Goal: Transaction & Acquisition: Purchase product/service

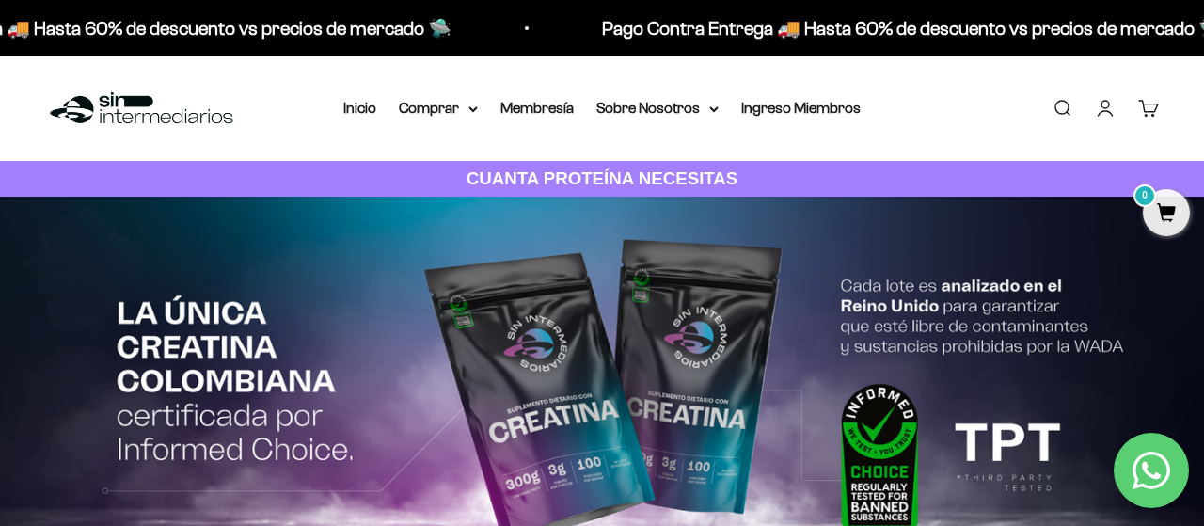
click at [1105, 107] on link "Iniciar sesión" at bounding box center [1105, 108] width 21 height 21
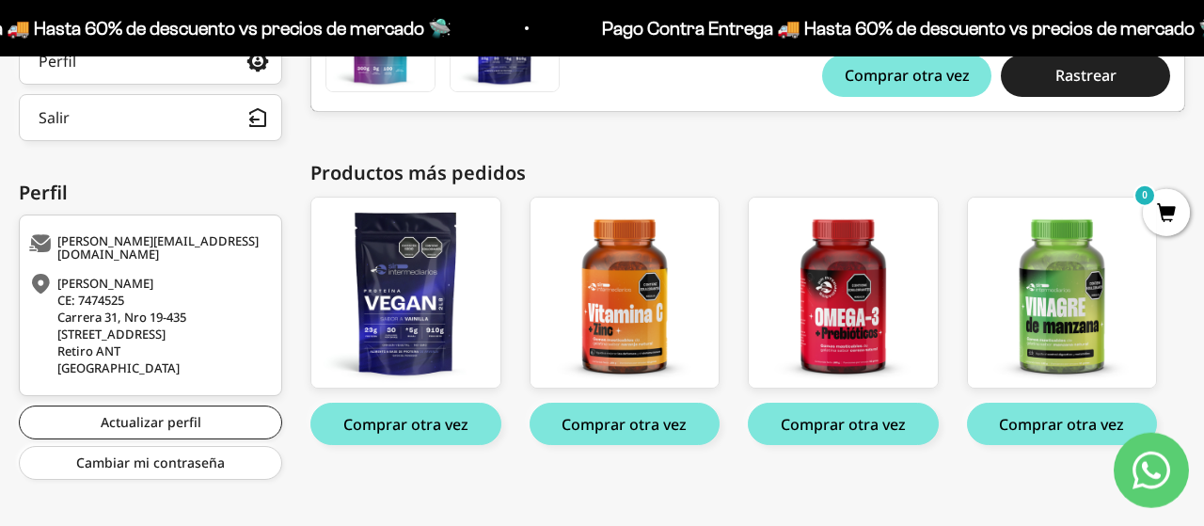
scroll to position [478, 0]
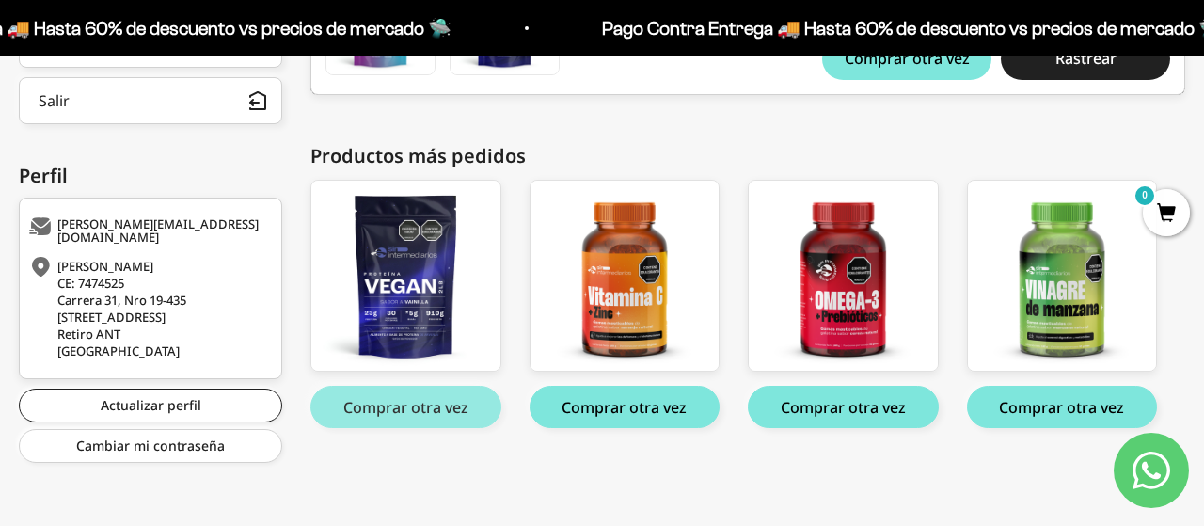
click at [411, 400] on button "Comprar otra vez" at bounding box center [405, 407] width 191 height 42
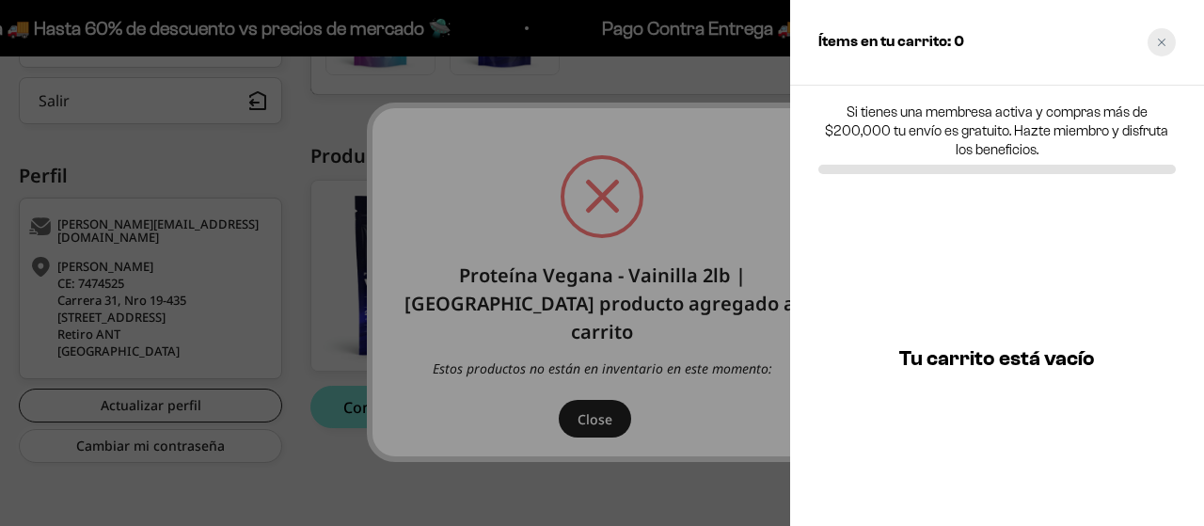
click at [1157, 32] on div "Close cart" at bounding box center [1162, 42] width 28 height 28
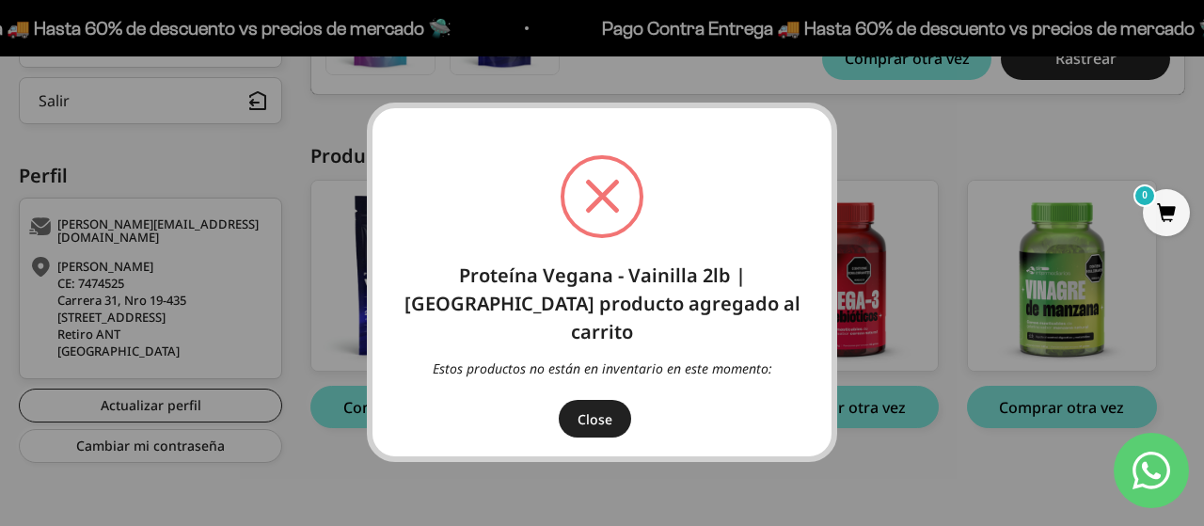
click at [606, 402] on button "Close" at bounding box center [595, 419] width 72 height 38
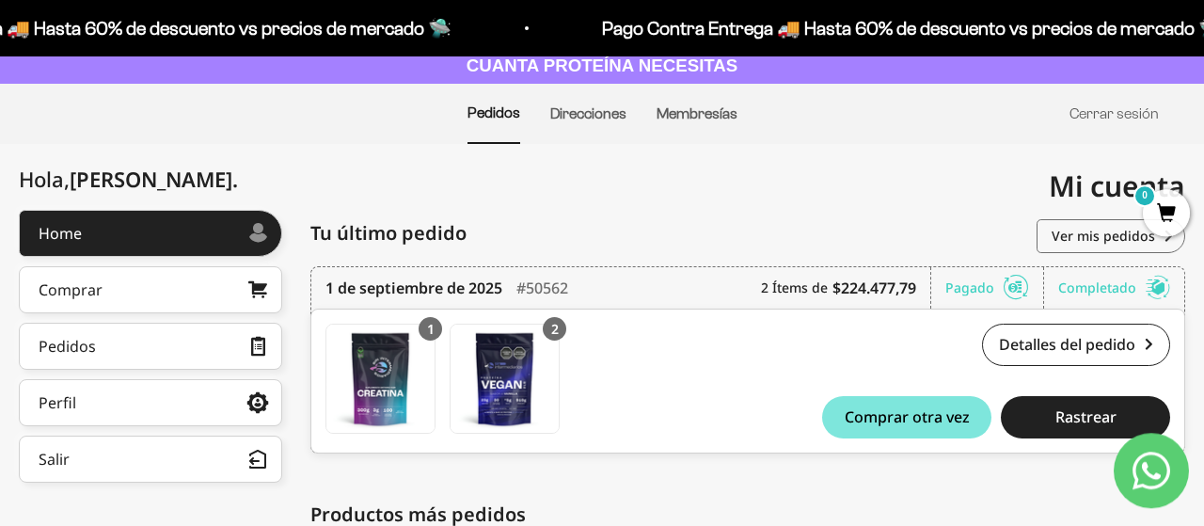
scroll to position [112, 0]
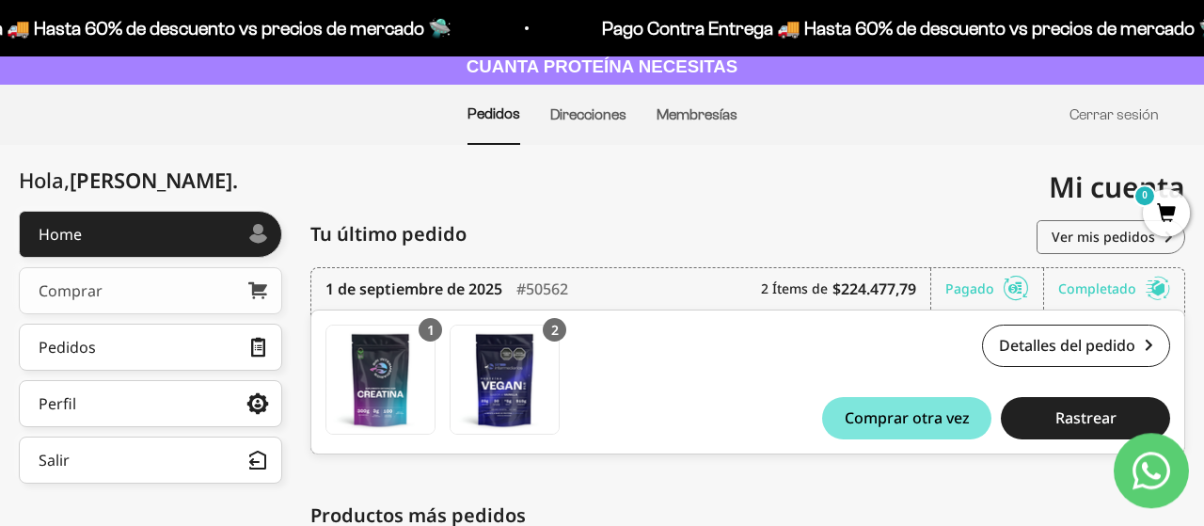
click at [112, 290] on link "Comprar" at bounding box center [150, 290] width 263 height 47
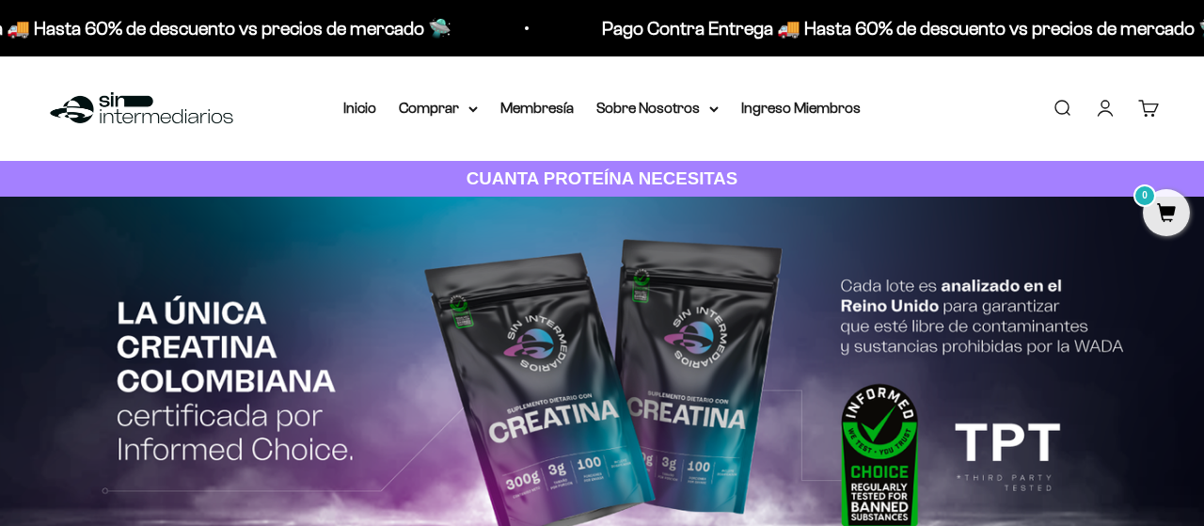
click at [456, 109] on summary "Comprar" at bounding box center [438, 108] width 79 height 24
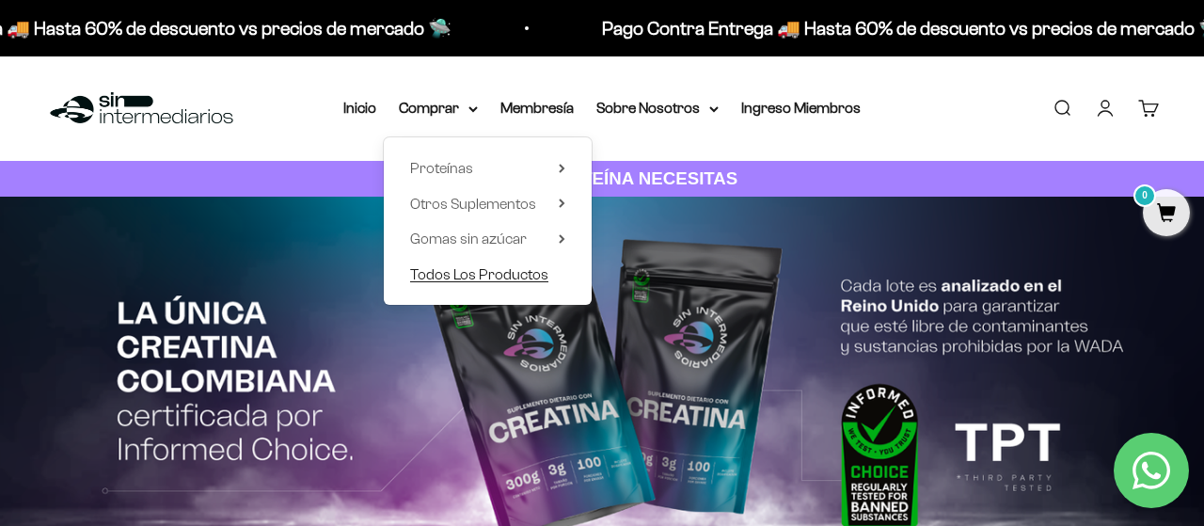
click at [449, 279] on span "Todos Los Productos" at bounding box center [479, 274] width 138 height 16
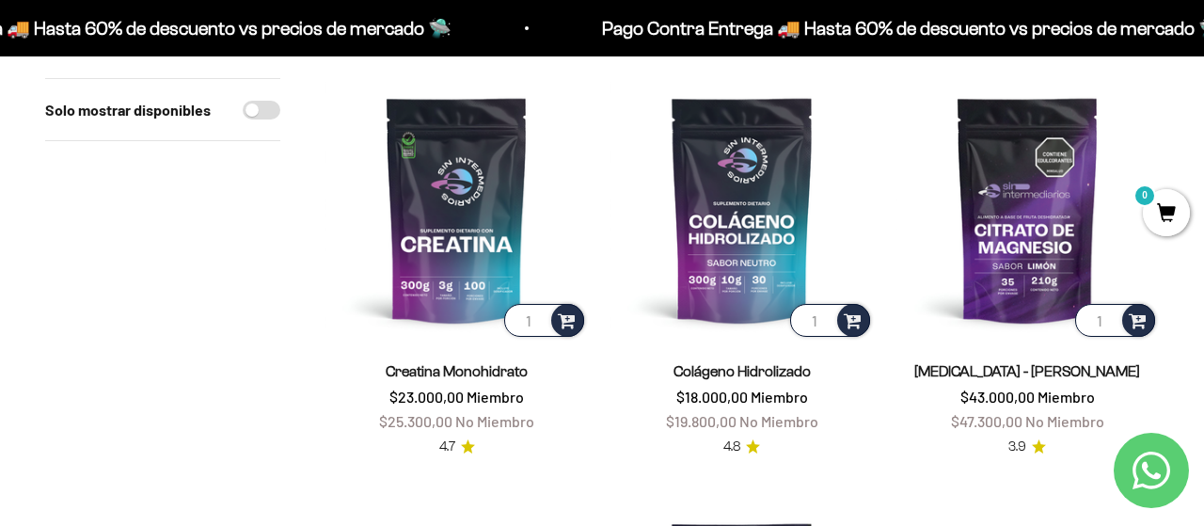
scroll to position [218, 0]
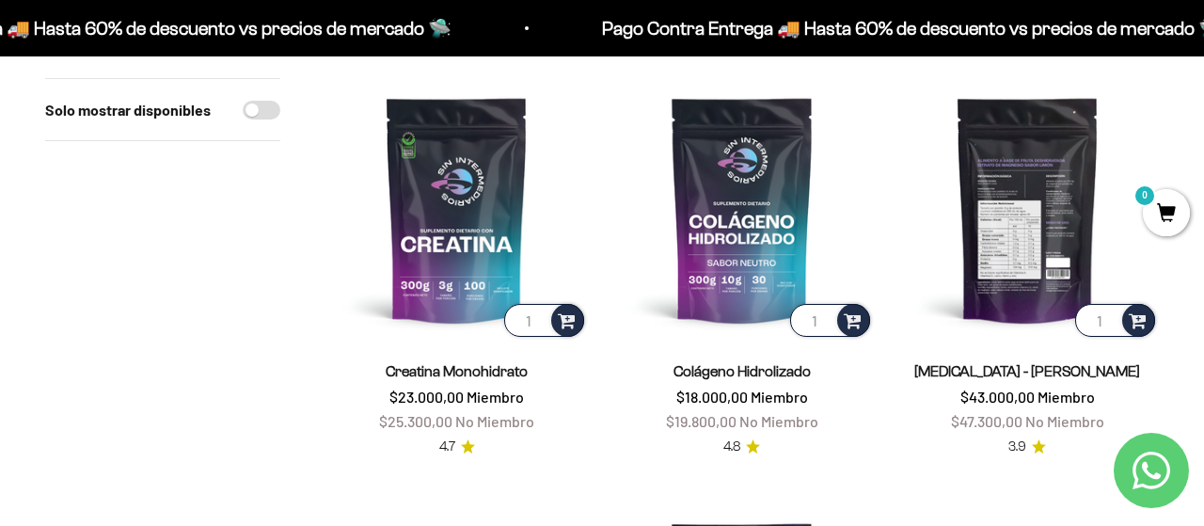
click at [1056, 275] on img at bounding box center [1027, 209] width 262 height 262
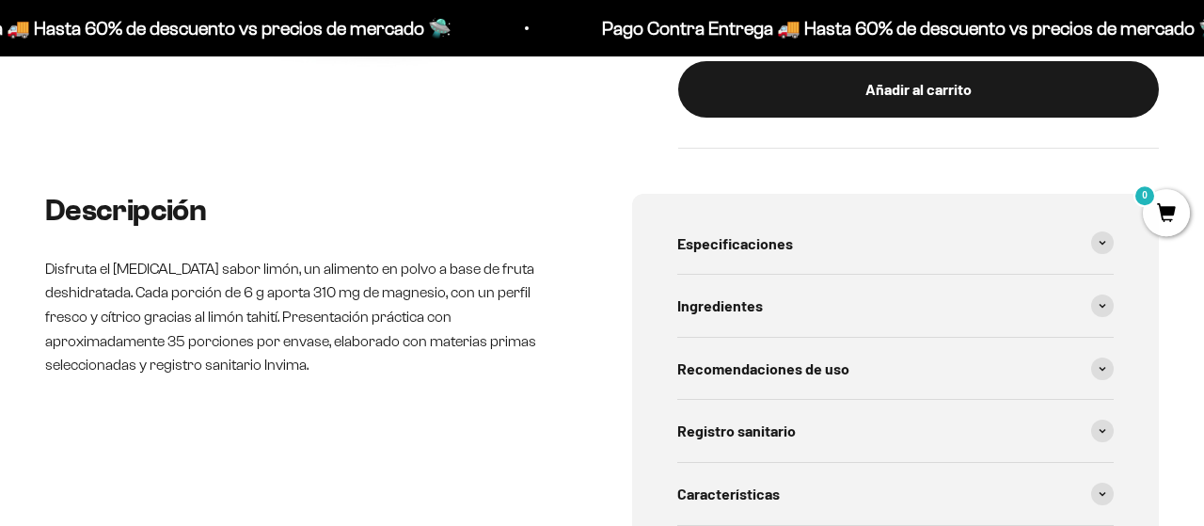
scroll to position [643, 0]
click at [1100, 303] on icon at bounding box center [1103, 306] width 8 height 6
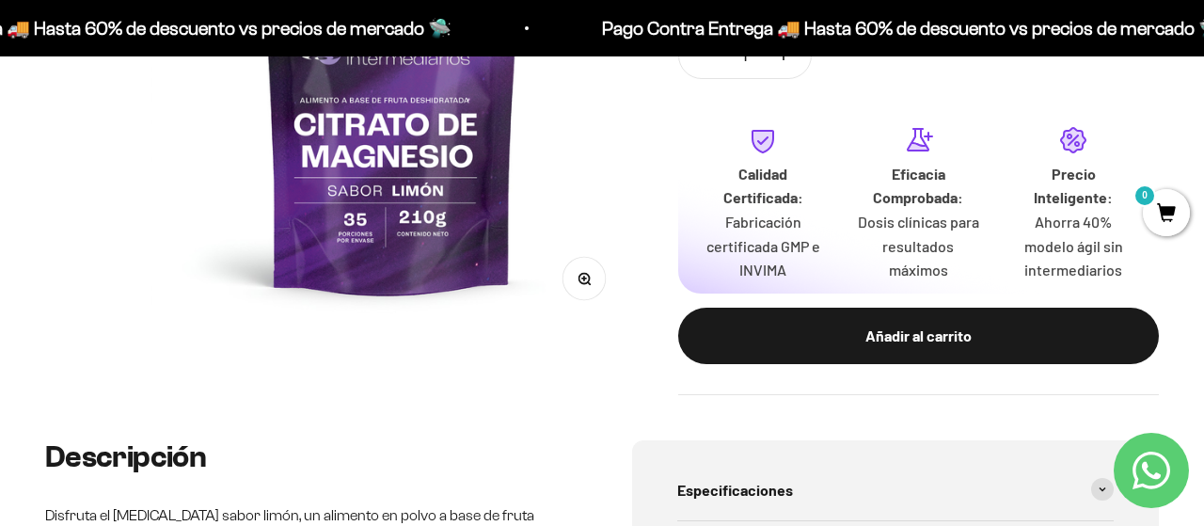
scroll to position [394, 0]
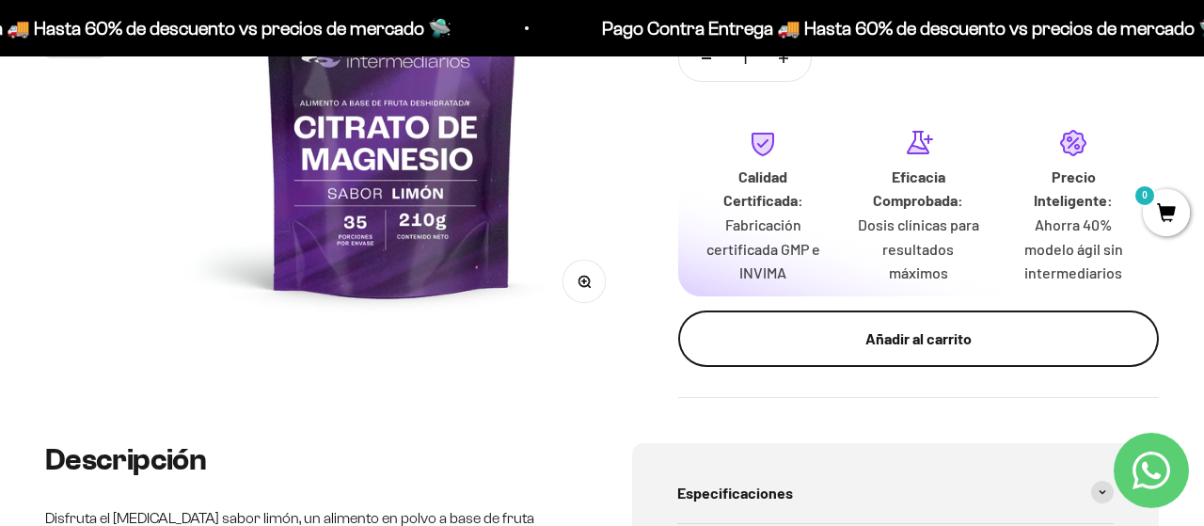
click at [930, 315] on button "Añadir al carrito" at bounding box center [918, 338] width 481 height 56
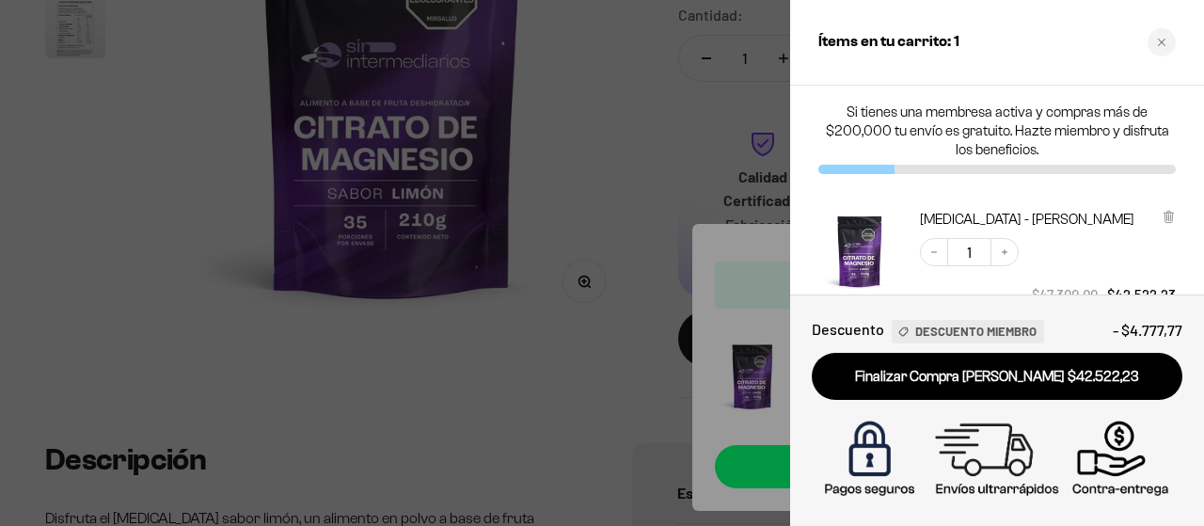
click at [654, 195] on div at bounding box center [602, 263] width 1204 height 526
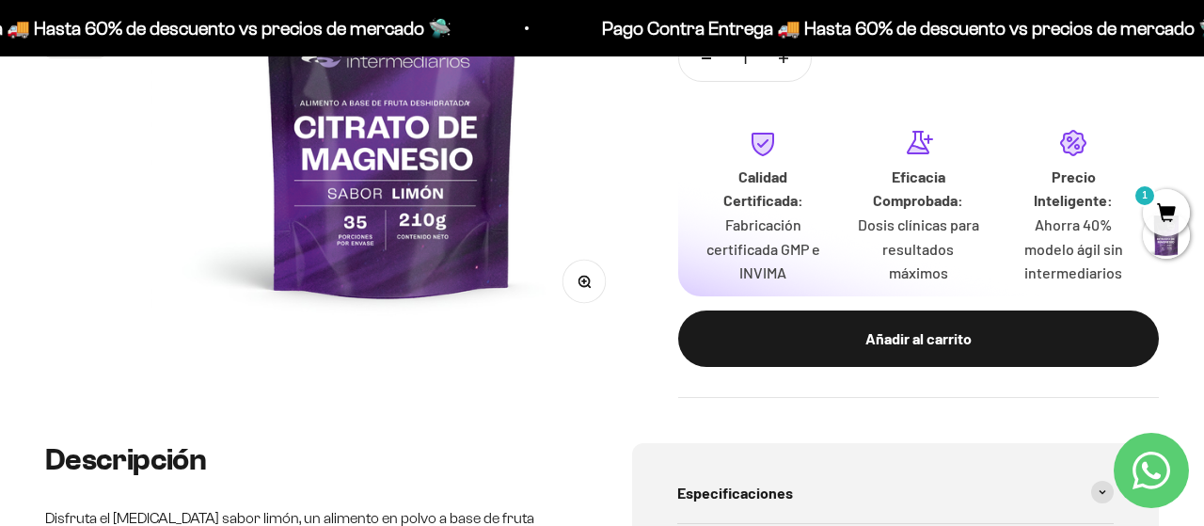
scroll to position [0, 0]
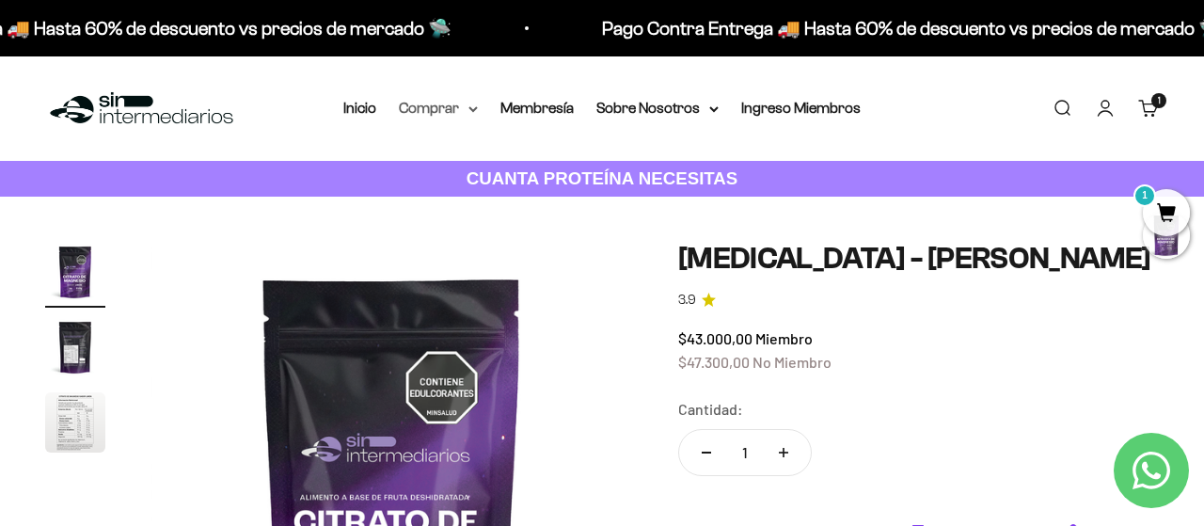
click at [458, 110] on summary "Comprar" at bounding box center [438, 108] width 79 height 24
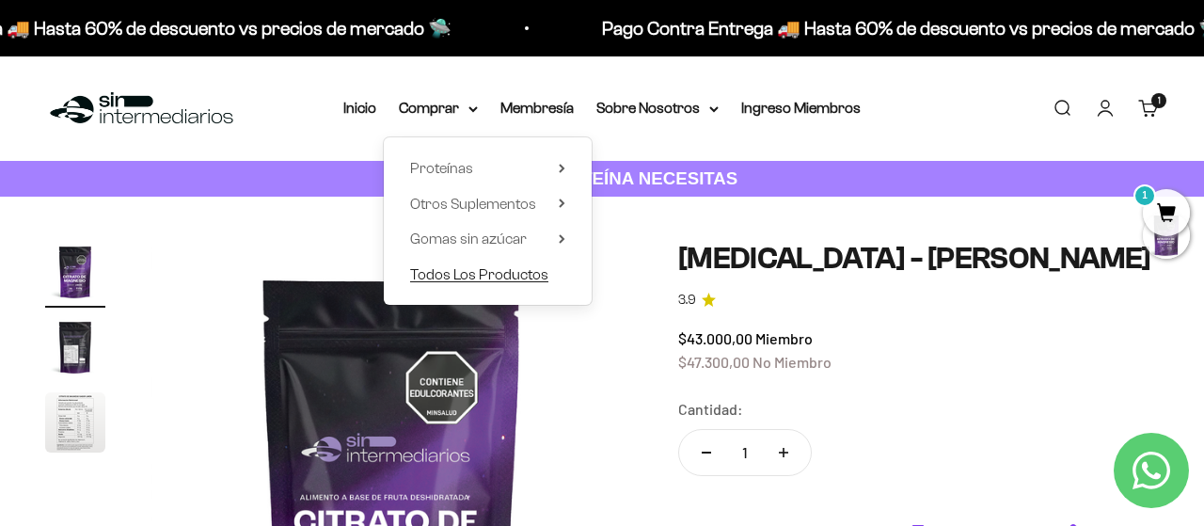
click at [440, 273] on span "Todos Los Productos" at bounding box center [479, 274] width 138 height 16
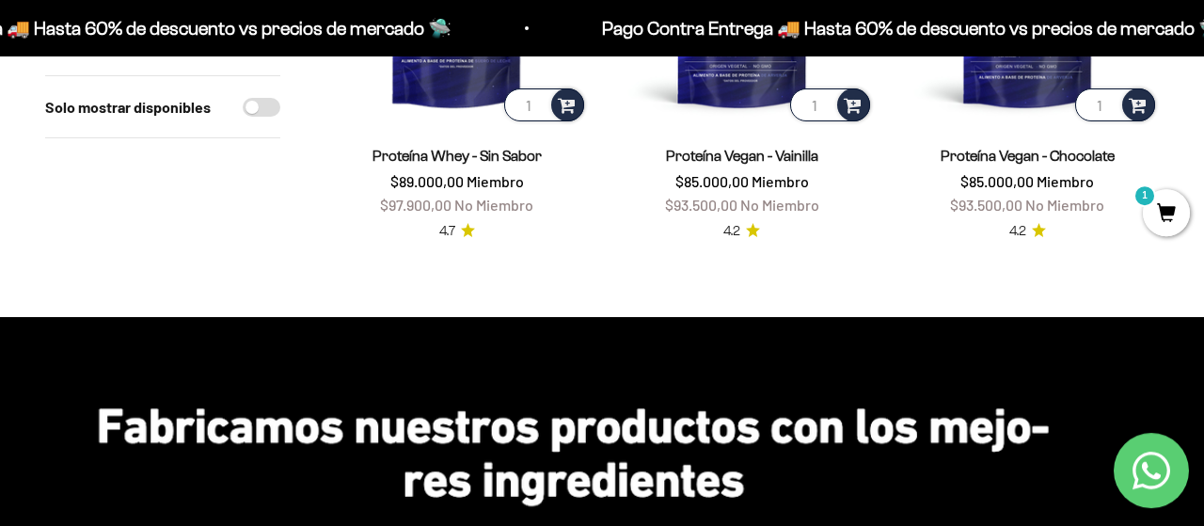
scroll to position [3364, 0]
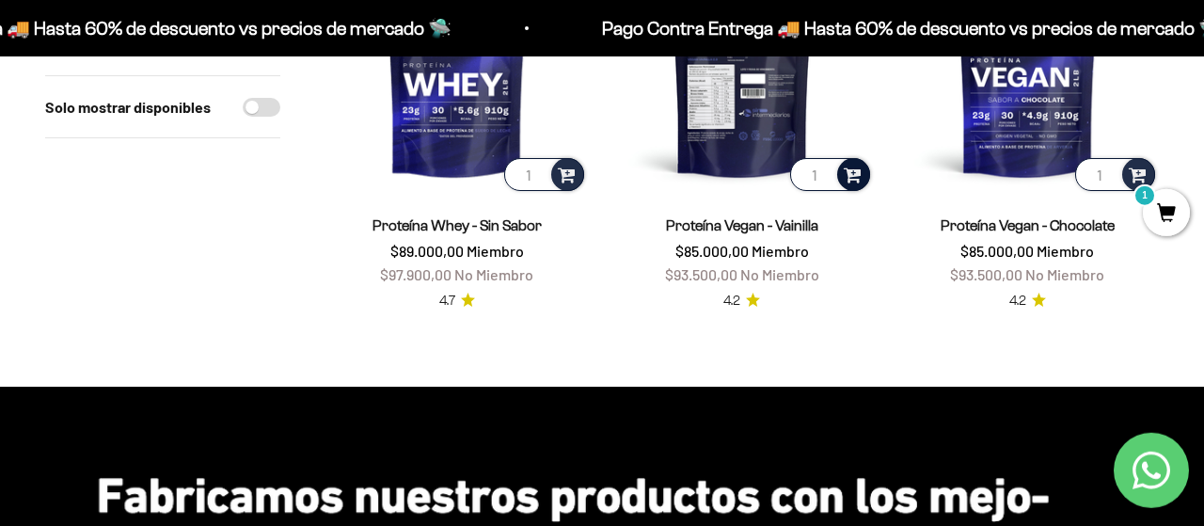
click at [856, 184] on span at bounding box center [853, 174] width 18 height 22
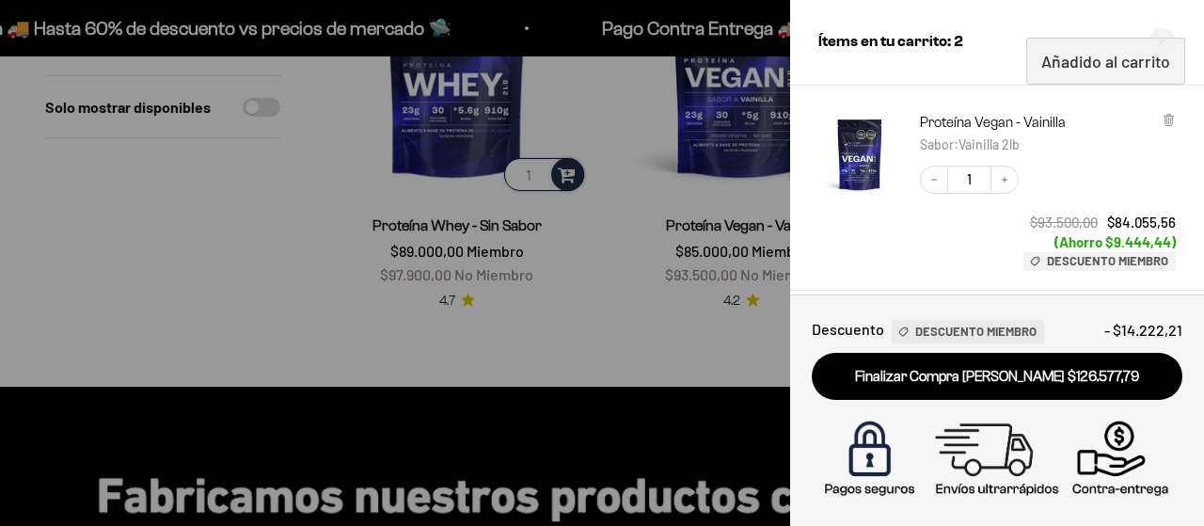
scroll to position [90, 0]
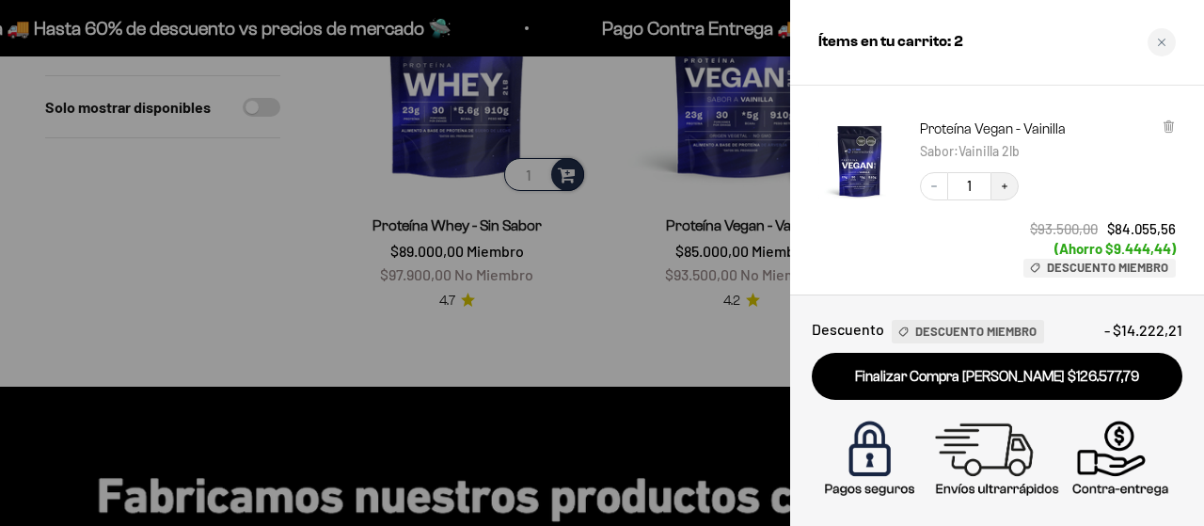
click at [995, 188] on button "Increase quantity" at bounding box center [1004, 186] width 28 height 28
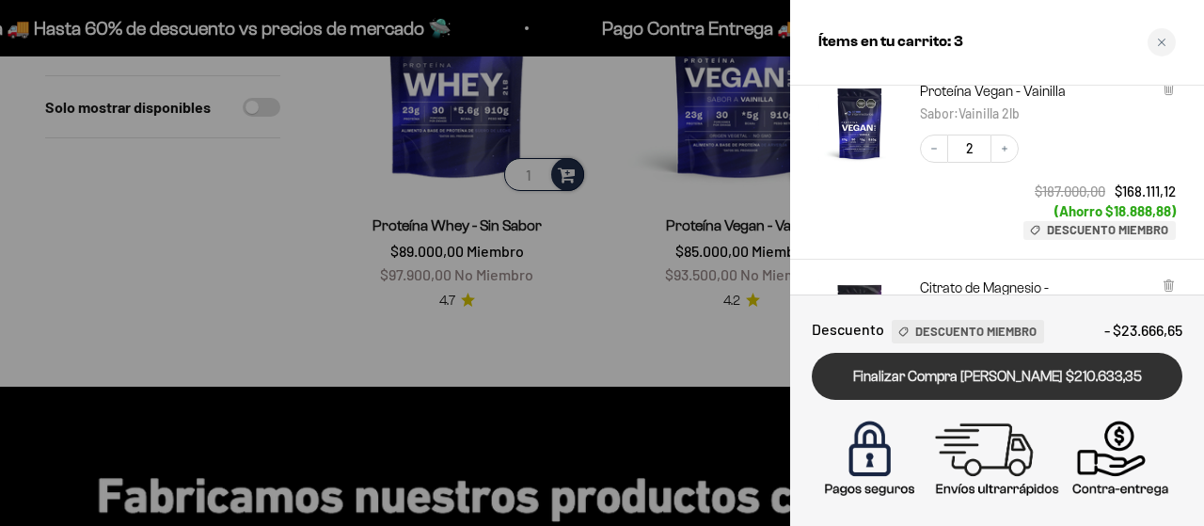
click at [960, 366] on link "Finalizar Compra [PERSON_NAME] $210.633,35" at bounding box center [997, 377] width 371 height 48
